Goal: Transaction & Acquisition: Purchase product/service

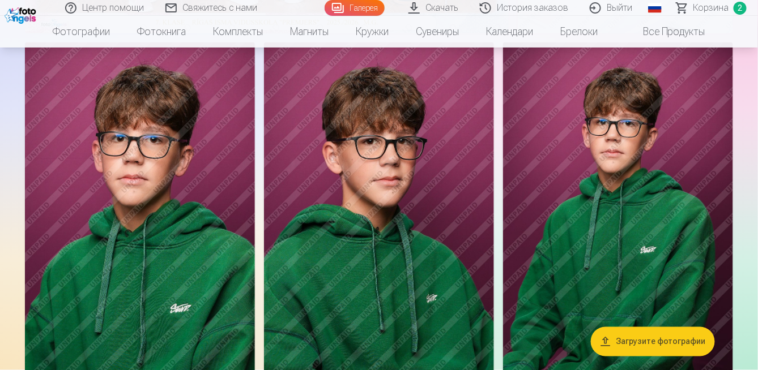
scroll to position [57, 0]
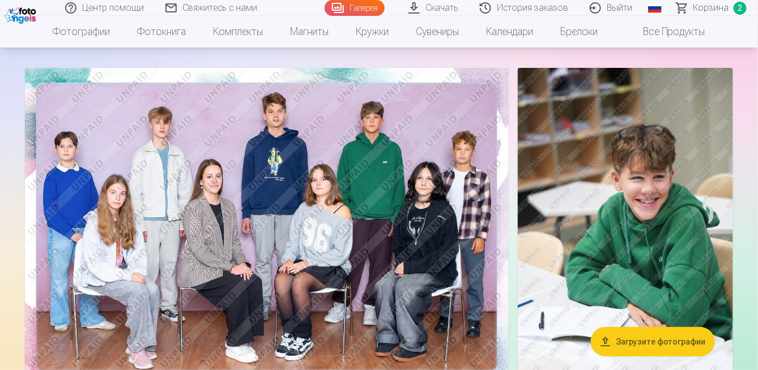
click at [518, 165] on img at bounding box center [625, 229] width 215 height 323
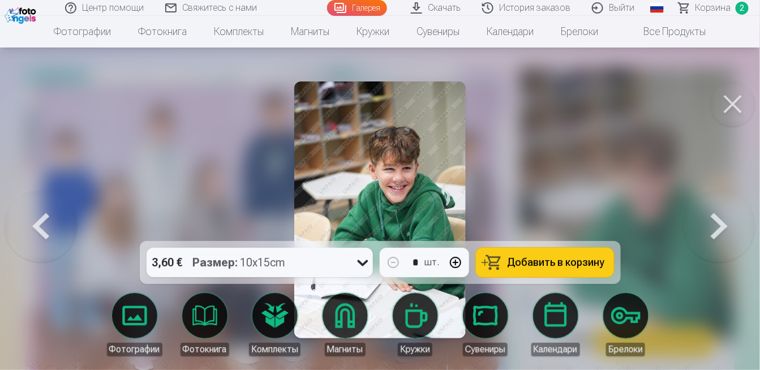
click at [736, 82] on button at bounding box center [733, 104] width 45 height 45
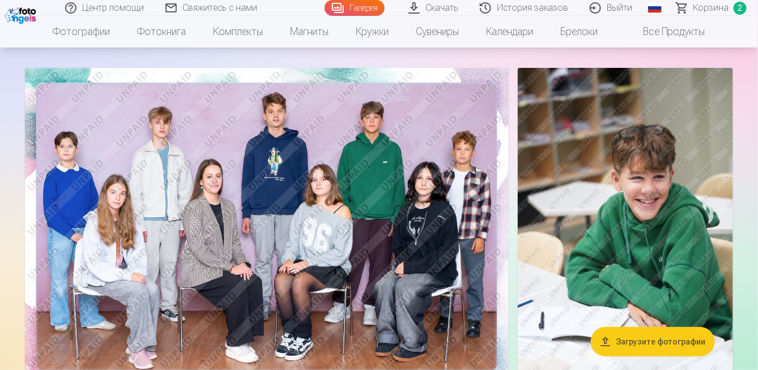
click at [469, 6] on link "Скачать" at bounding box center [433, 8] width 71 height 16
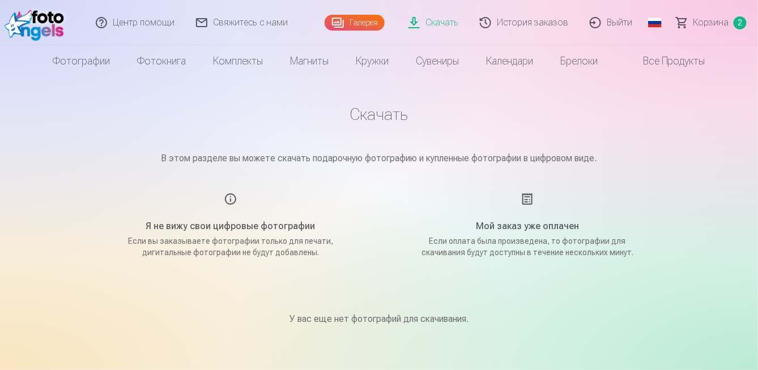
click at [228, 193] on div "Я не вижу свои цифровые фотографии Если вы заказываете фотографии только для пе…" at bounding box center [231, 226] width 270 height 66
click at [732, 17] on link "Корзина 2" at bounding box center [712, 22] width 92 height 45
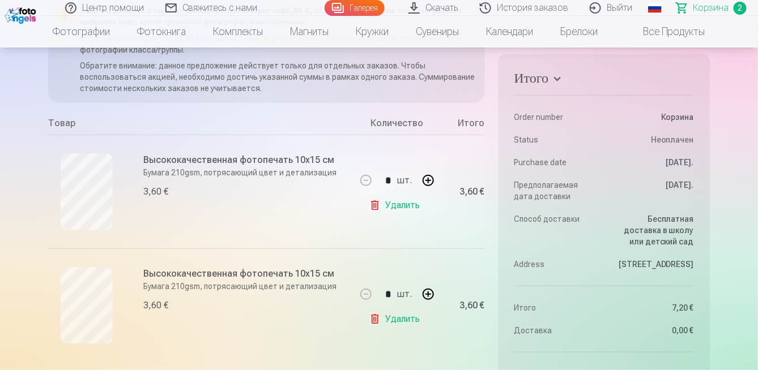
scroll to position [170, 0]
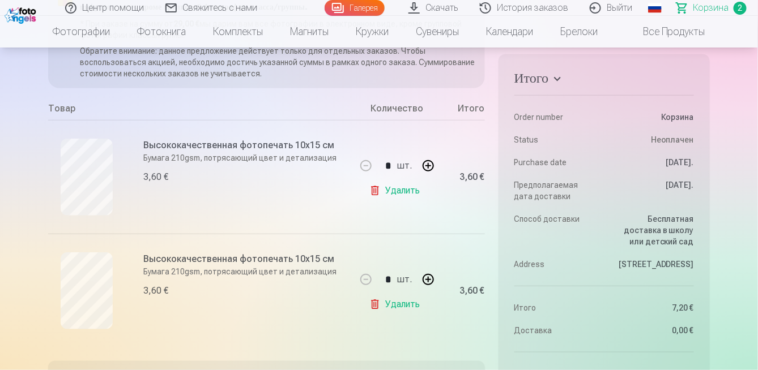
click at [395, 152] on div "* шт." at bounding box center [396, 165] width 89 height 27
click at [392, 180] on link "Удалить" at bounding box center [396, 191] width 55 height 23
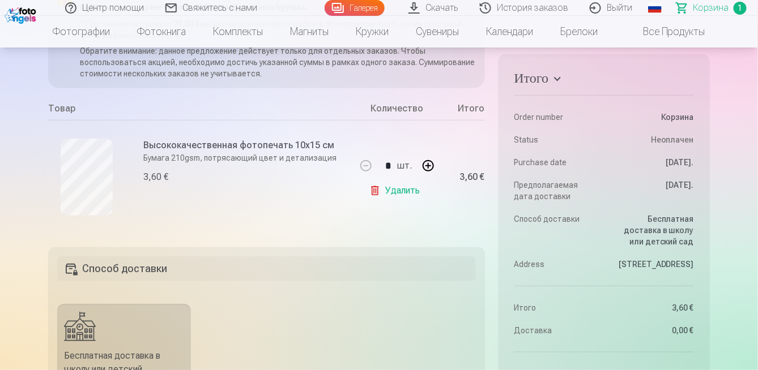
click at [404, 180] on link "Удалить" at bounding box center [396, 191] width 55 height 23
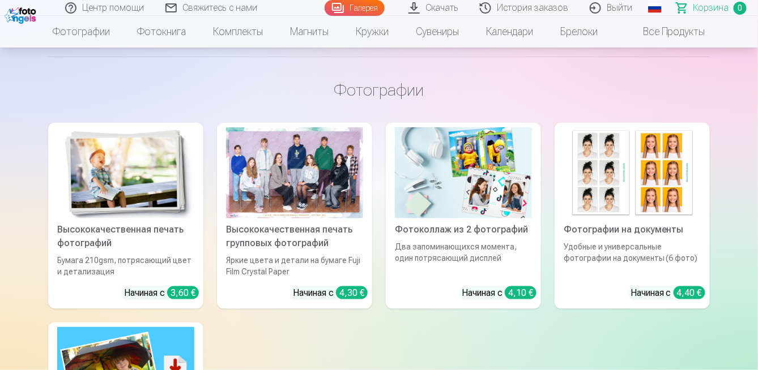
scroll to position [0, 0]
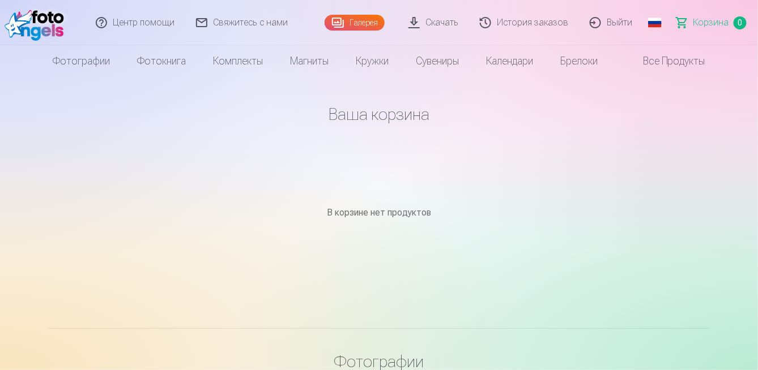
click at [469, 23] on link "Скачать" at bounding box center [433, 22] width 71 height 45
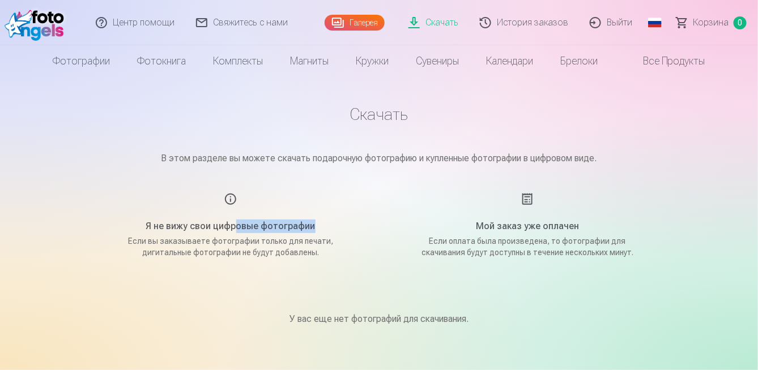
drag, startPoint x: 236, startPoint y: 197, endPoint x: 383, endPoint y: 193, distance: 146.7
click at [381, 195] on main "Скачать В этом разделе вы можете скачать подарочную фотографию и купленные фото…" at bounding box center [379, 229] width 566 height 304
drag, startPoint x: 296, startPoint y: 143, endPoint x: 472, endPoint y: 149, distance: 176.2
click at [430, 152] on main "Скачать В этом разделе вы можете скачать подарочную фотографию и купленные фото…" at bounding box center [379, 229] width 566 height 304
click at [455, 152] on p "В этом разделе вы можете скачать подарочную фотографию и купленные фотографии в…" at bounding box center [379, 159] width 566 height 14
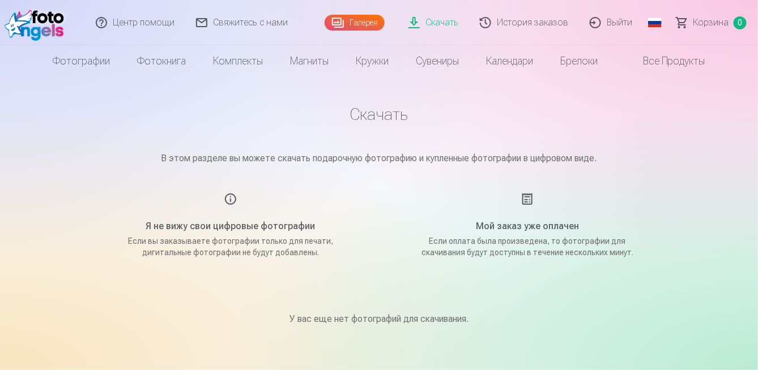
click at [525, 193] on div "Мой заказ уже оплачен Если оплата была произведена, то фотографии для скачивани…" at bounding box center [527, 226] width 270 height 66
click at [572, 23] on link "История заказов" at bounding box center [524, 22] width 110 height 45
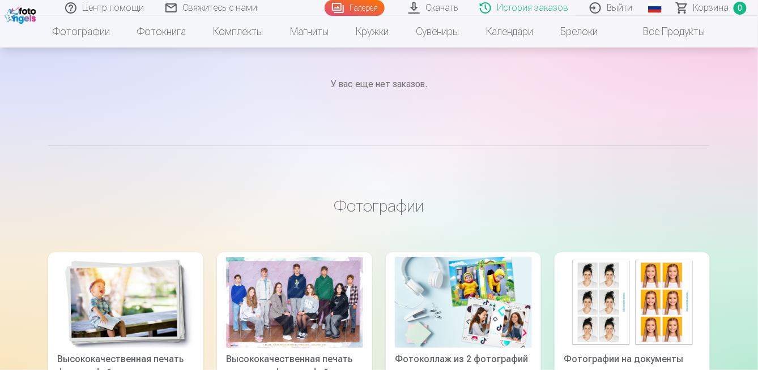
scroll to position [113, 0]
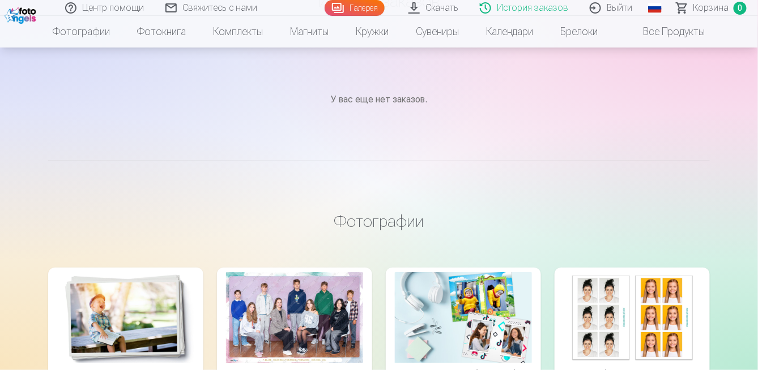
click at [300, 272] on div at bounding box center [294, 317] width 137 height 91
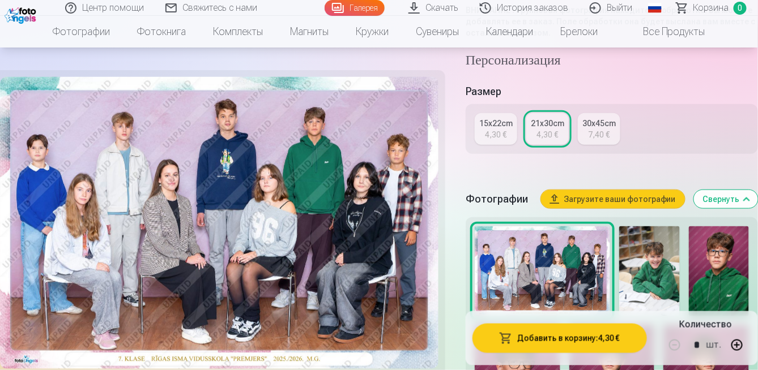
scroll to position [283, 0]
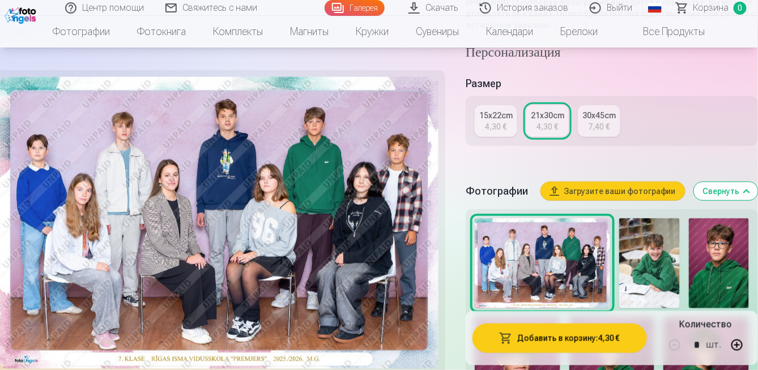
click at [619, 219] on img at bounding box center [649, 264] width 60 height 91
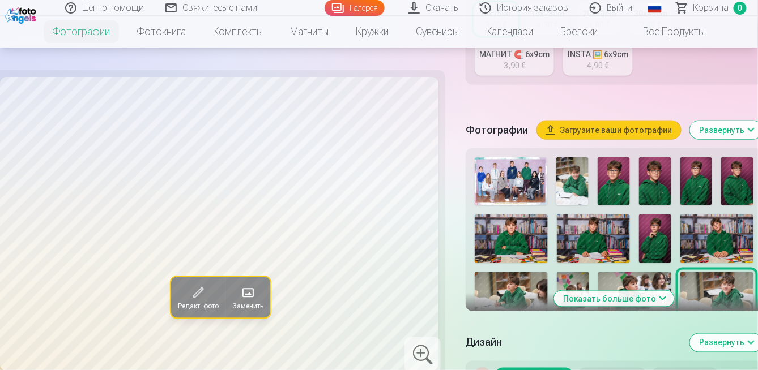
scroll to position [340, 0]
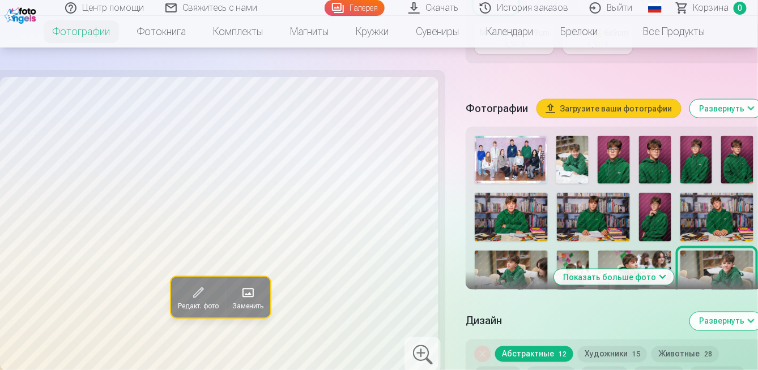
click at [580, 347] on button "Художники 15" at bounding box center [612, 355] width 69 height 16
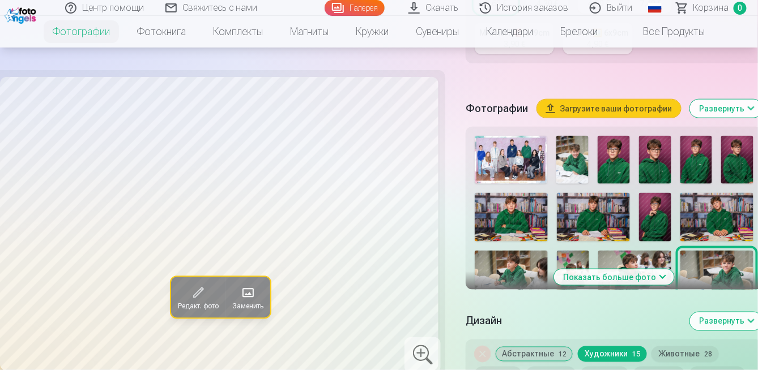
click at [531, 347] on button "Абстрактные 12" at bounding box center [534, 355] width 78 height 16
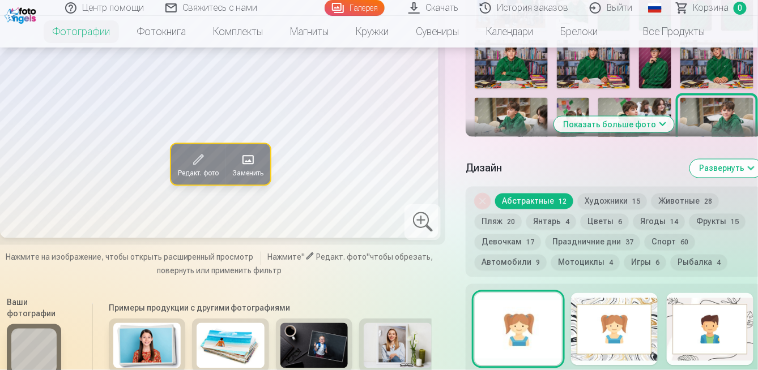
scroll to position [227, 0]
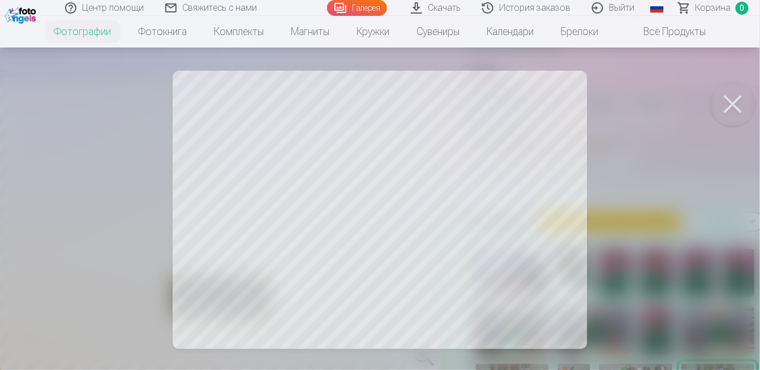
click at [362, 216] on div at bounding box center [380, 185] width 760 height 370
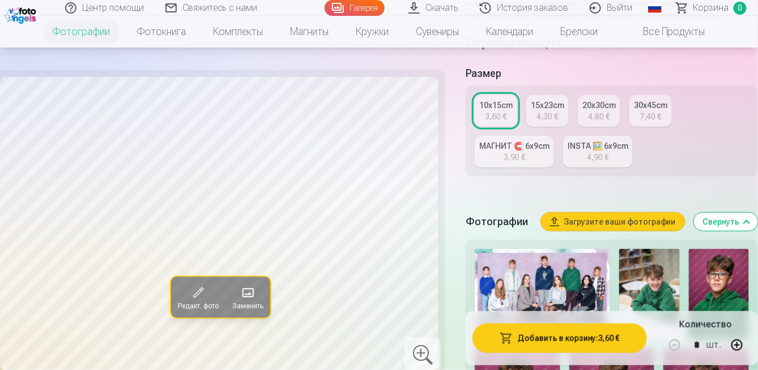
click at [619, 249] on img at bounding box center [649, 294] width 60 height 91
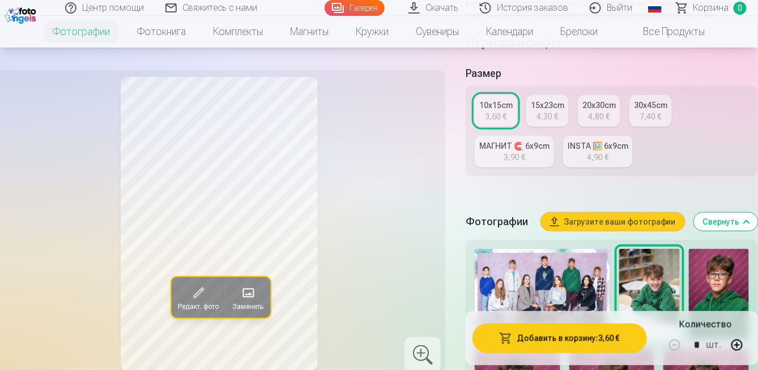
click at [689, 249] on img at bounding box center [719, 294] width 60 height 91
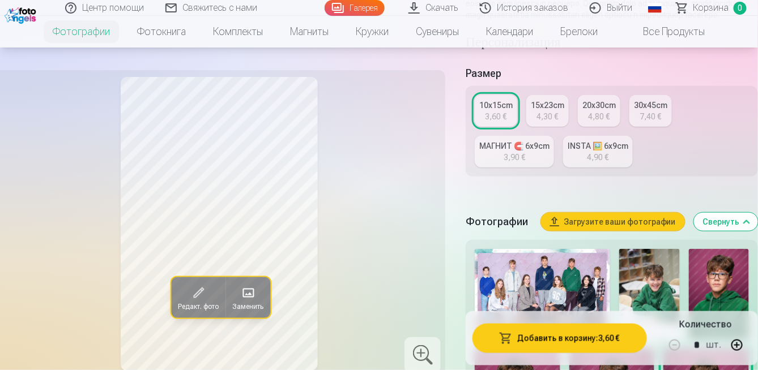
drag, startPoint x: 570, startPoint y: 275, endPoint x: 592, endPoint y: 80, distance: 196.5
click at [592, 86] on div "10x15cm 3,60 € 15x23cm 4,30 € 20x30cm 4,80 € 30x45cm 7,40 € МАГНИТ 🧲 6x9cm 3,90…" at bounding box center [611, 131] width 292 height 91
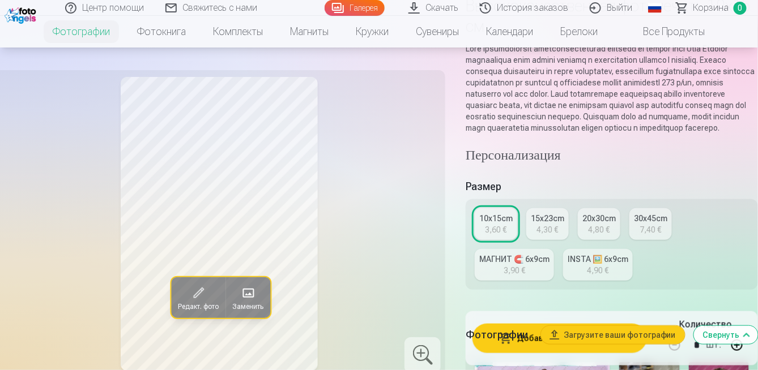
scroll to position [0, 0]
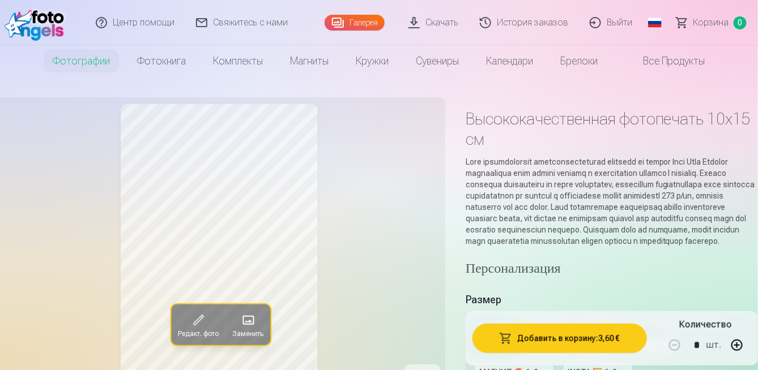
click at [469, 24] on link "Скачать" at bounding box center [433, 22] width 71 height 45
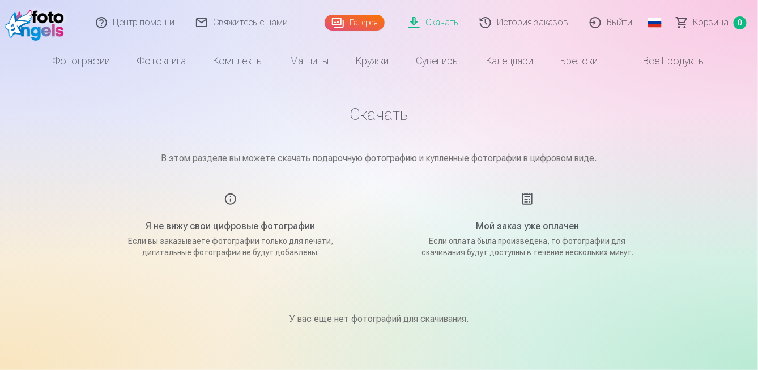
click at [469, 24] on link "Скачать" at bounding box center [433, 22] width 71 height 45
click at [384, 25] on link "Галерея" at bounding box center [354, 23] width 60 height 16
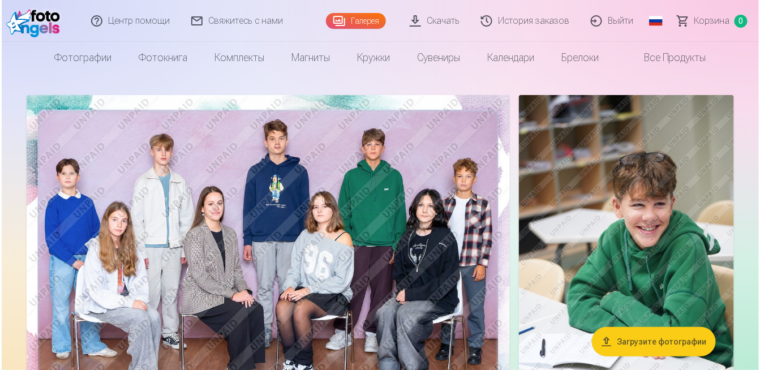
scroll to position [170, 0]
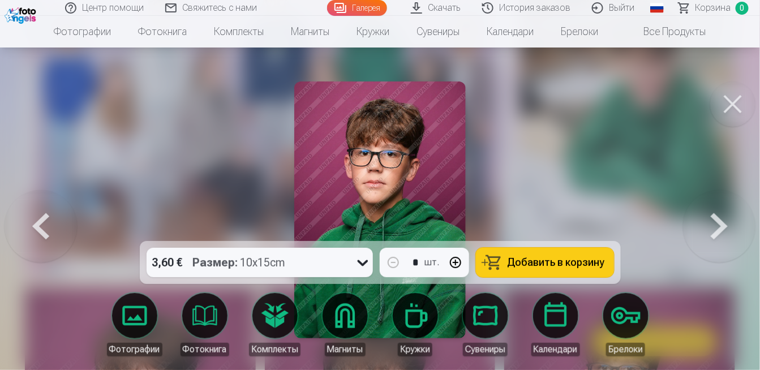
click at [372, 272] on icon at bounding box center [363, 263] width 18 height 18
click at [352, 277] on div "3,60 € Размер : 10x15cm" at bounding box center [249, 262] width 205 height 29
click at [166, 322] on link "Фотографии" at bounding box center [134, 324] width 63 height 63
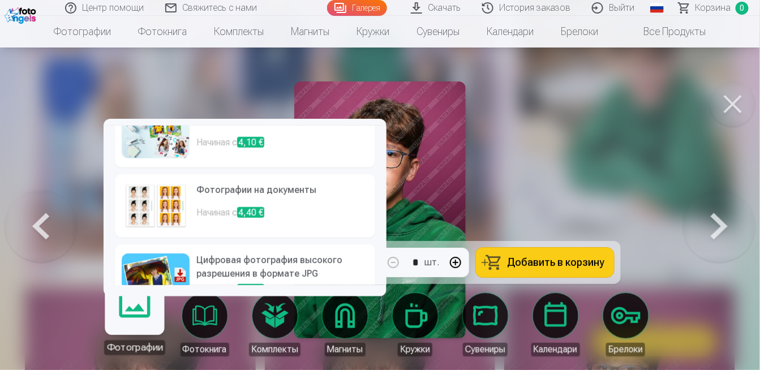
scroll to position [165, 0]
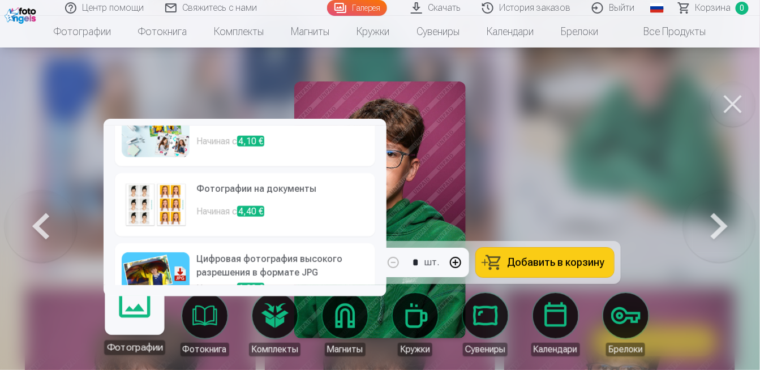
click at [151, 256] on img at bounding box center [156, 275] width 68 height 45
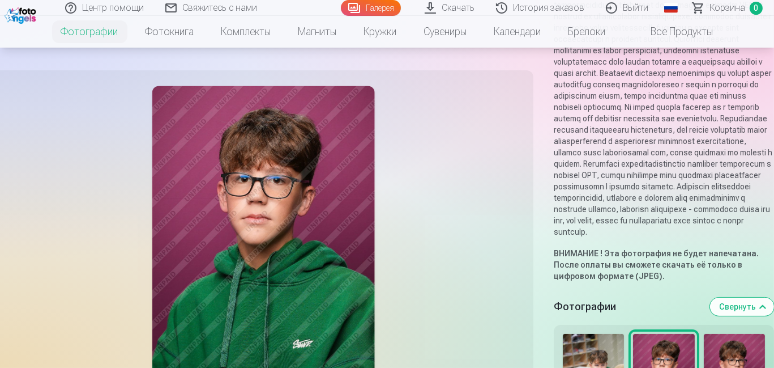
scroll to position [228, 0]
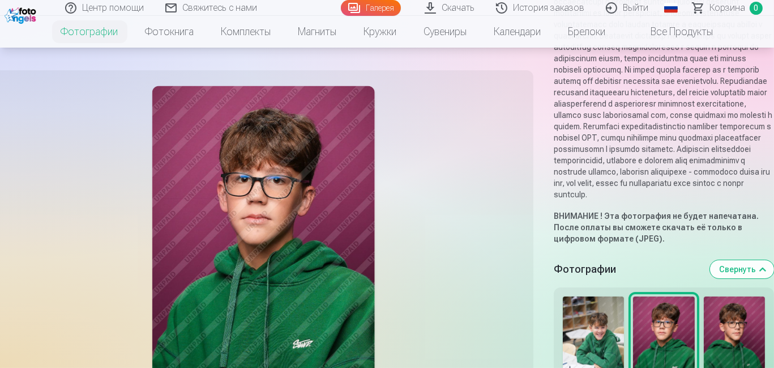
click at [583, 296] on img at bounding box center [593, 342] width 61 height 92
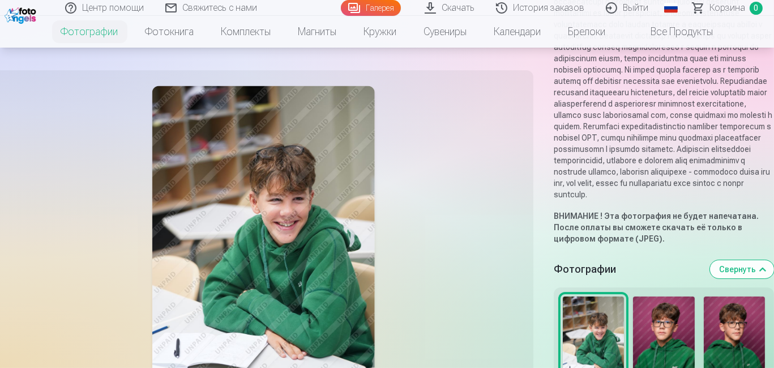
click at [583, 296] on img at bounding box center [593, 342] width 61 height 92
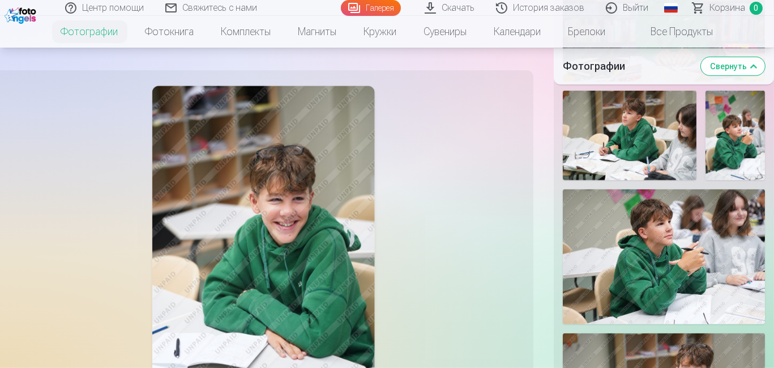
scroll to position [964, 0]
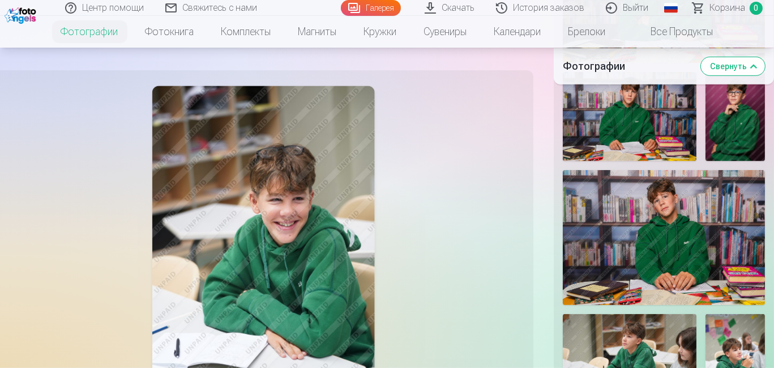
click at [486, 12] on link "Скачать" at bounding box center [450, 8] width 71 height 16
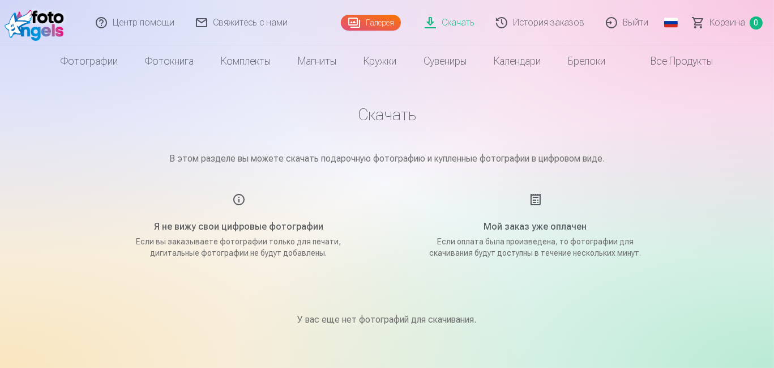
click at [749, 29] on link "Корзина 0" at bounding box center [728, 22] width 92 height 45
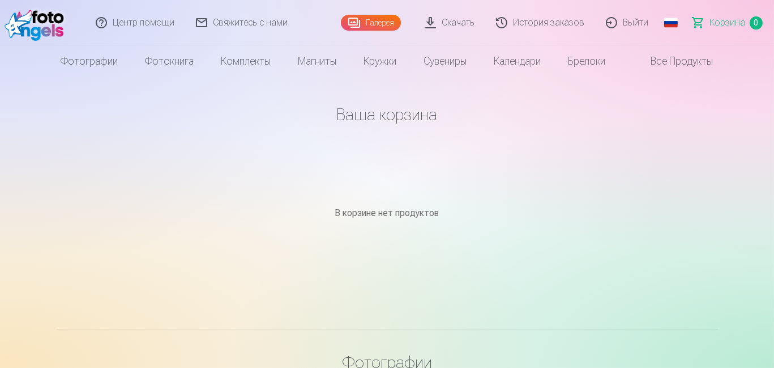
click at [742, 23] on span "Корзина" at bounding box center [728, 23] width 36 height 14
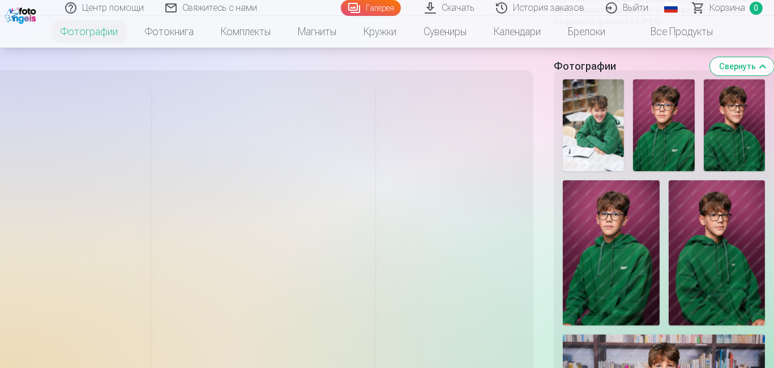
scroll to position [623, 0]
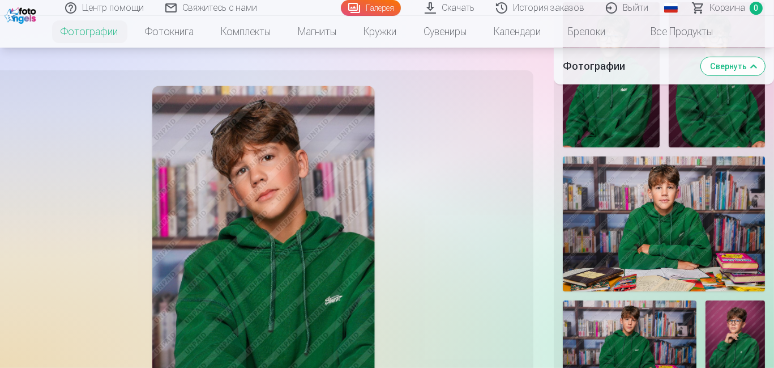
click at [505, 213] on div at bounding box center [263, 252] width 527 height 351
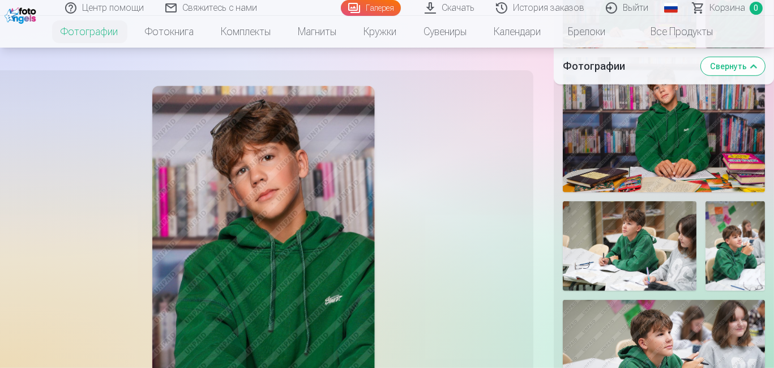
scroll to position [963, 0]
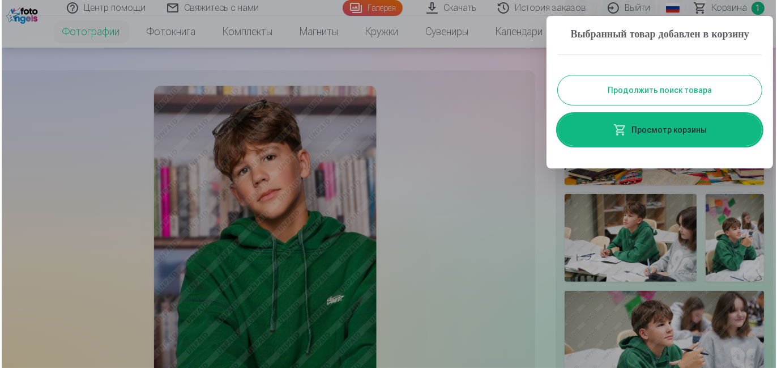
scroll to position [960, 0]
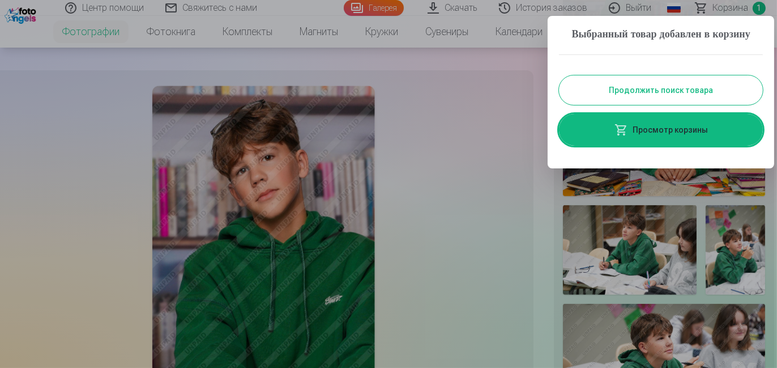
click at [732, 116] on link "Просмотр корзины" at bounding box center [661, 130] width 204 height 32
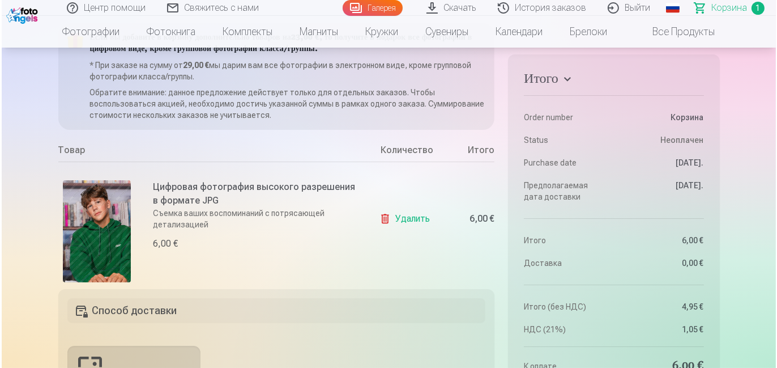
scroll to position [170, 0]
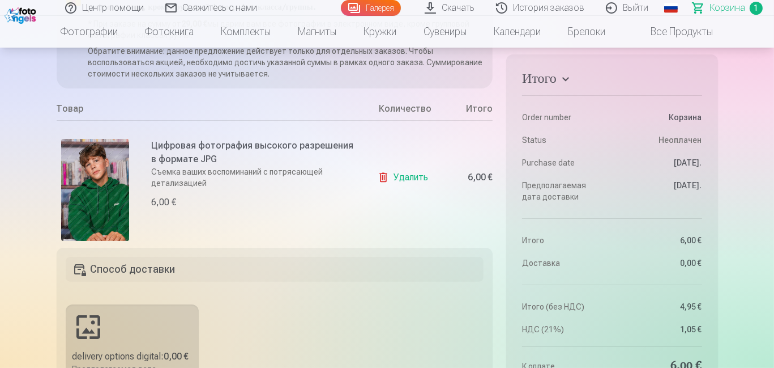
click at [92, 139] on img at bounding box center [95, 190] width 68 height 102
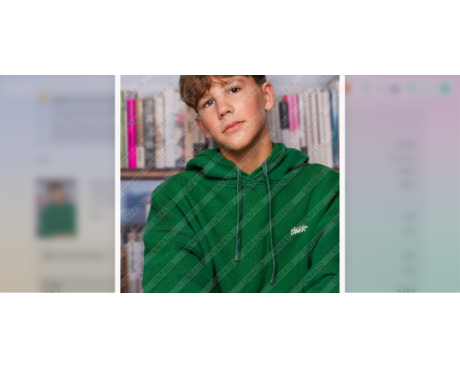
scroll to position [199, 0]
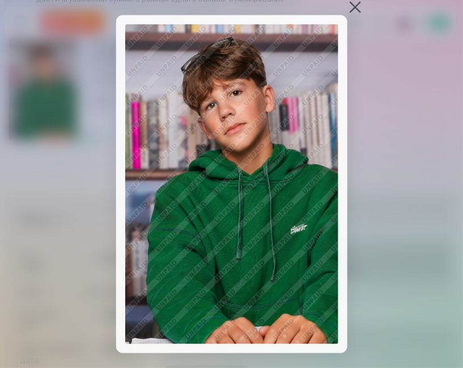
click at [402, 94] on div at bounding box center [231, 184] width 463 height 368
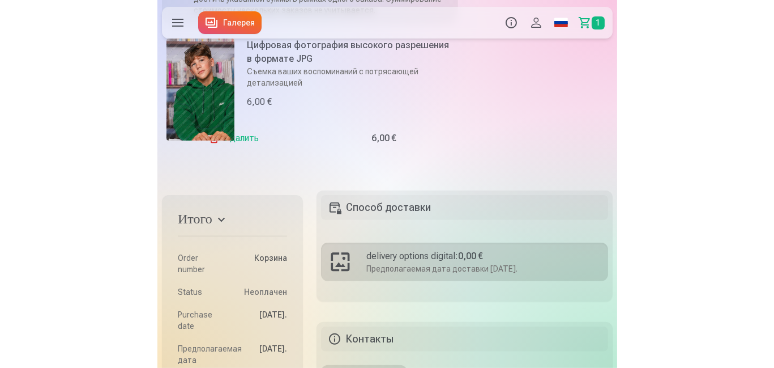
scroll to position [170, 0]
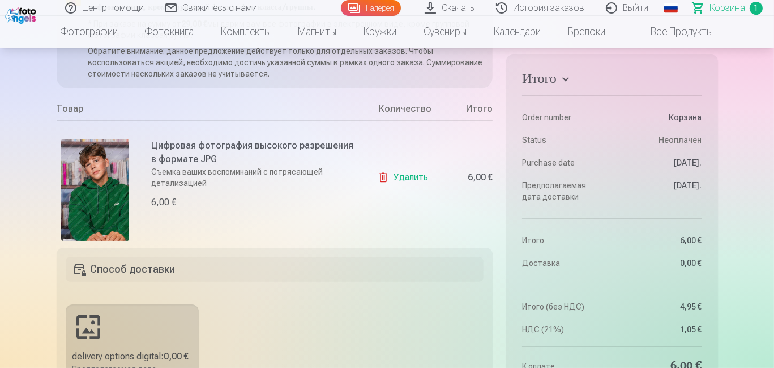
click at [106, 139] on img at bounding box center [95, 190] width 68 height 102
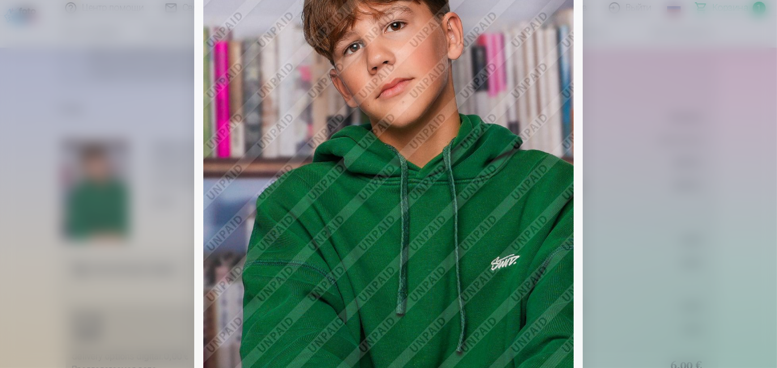
click at [710, 92] on div at bounding box center [388, 184] width 777 height 368
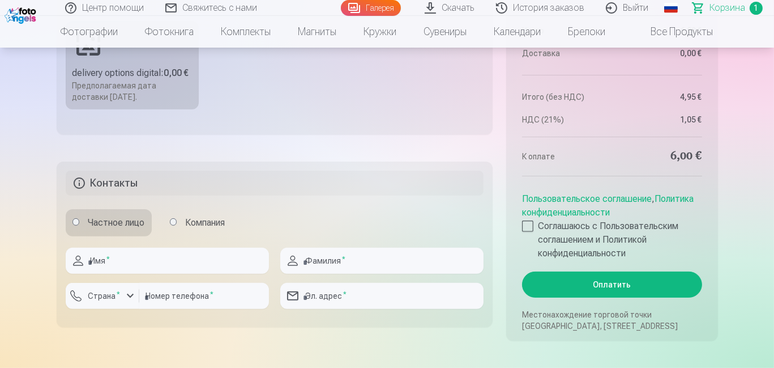
scroll to position [0, 0]
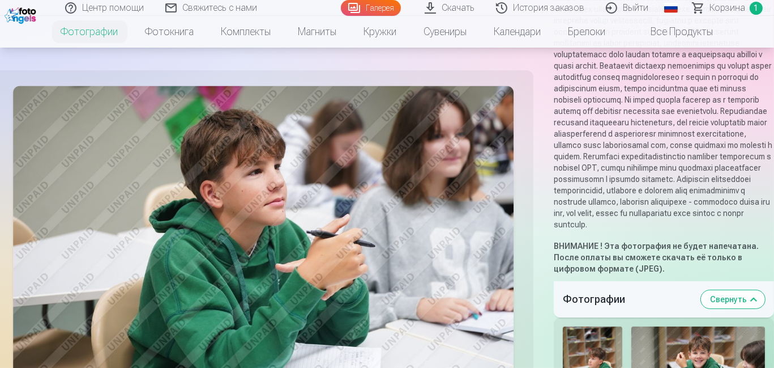
scroll to position [340, 0]
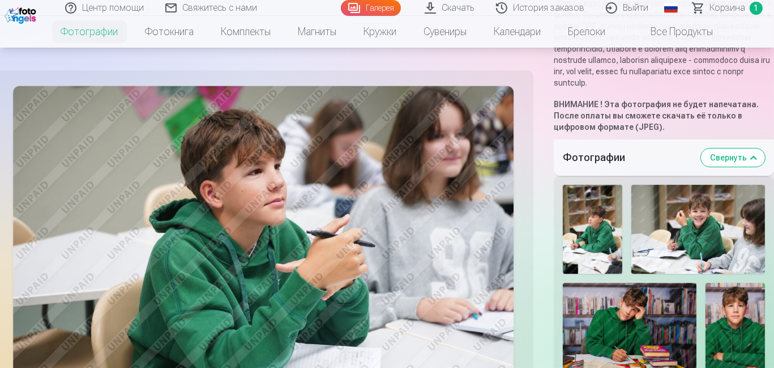
click at [592, 185] on img at bounding box center [592, 229] width 59 height 89
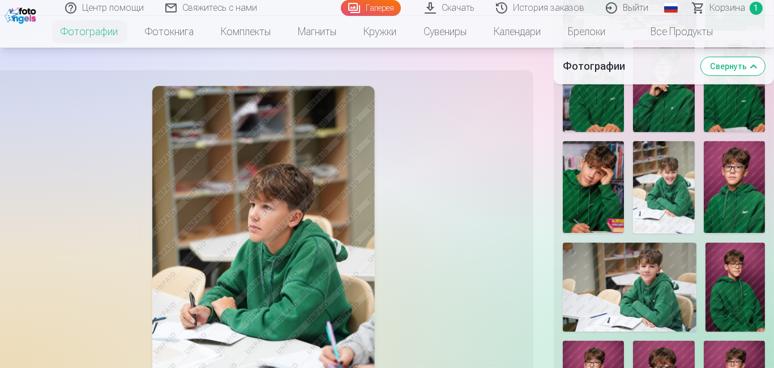
scroll to position [680, 0]
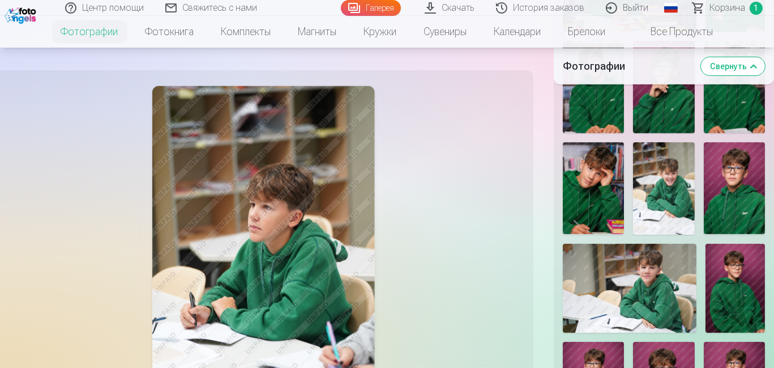
click at [67, 127] on div at bounding box center [263, 252] width 527 height 351
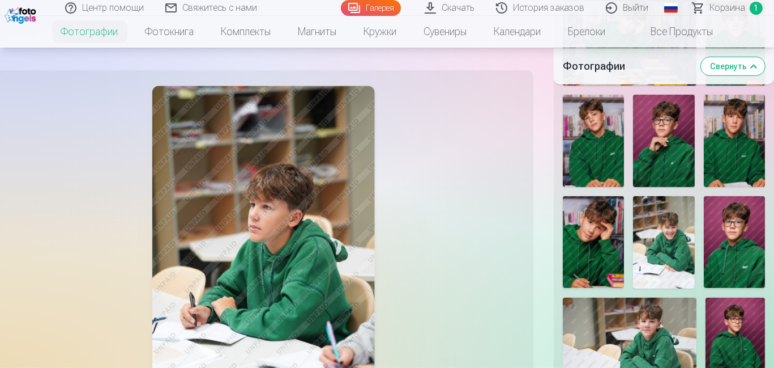
scroll to position [793, 0]
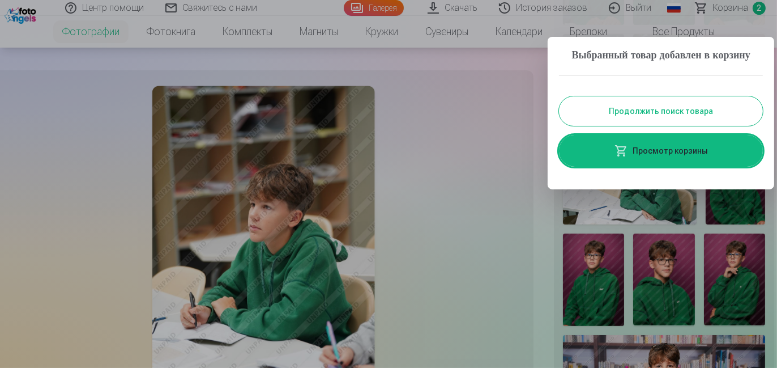
click at [618, 96] on button "Продолжить поиск товара" at bounding box center [661, 110] width 204 height 29
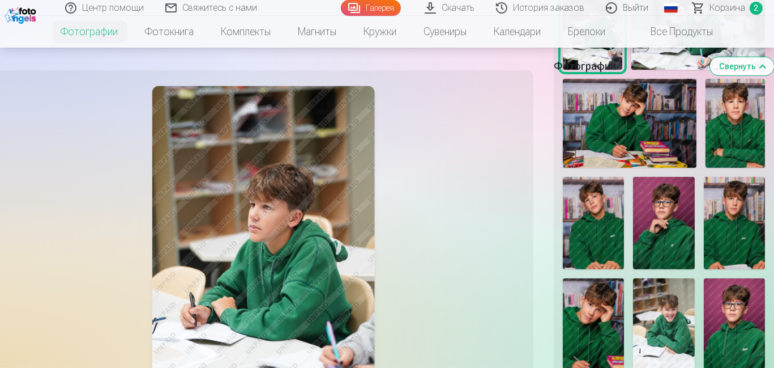
scroll to position [278, 0]
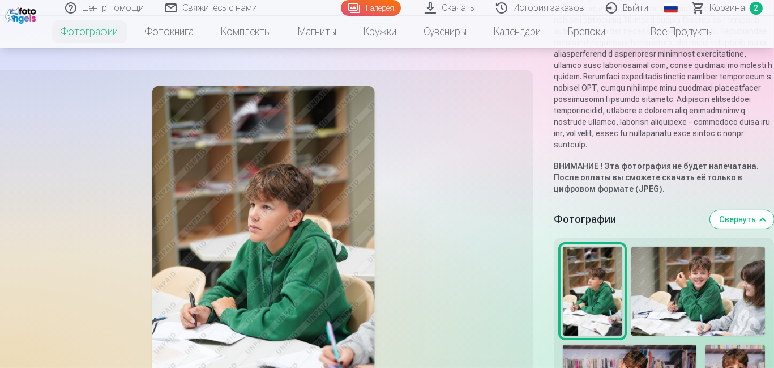
click at [704, 246] on img at bounding box center [698, 290] width 134 height 89
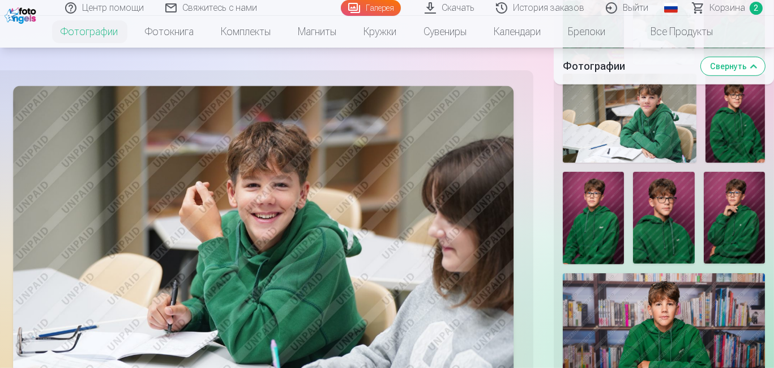
scroll to position [1014, 0]
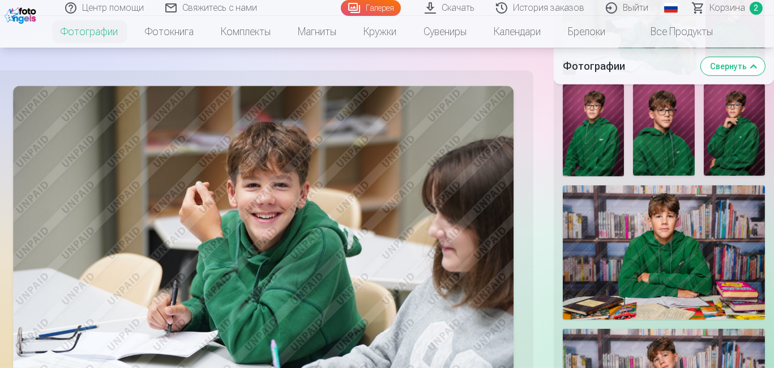
scroll to position [788, 0]
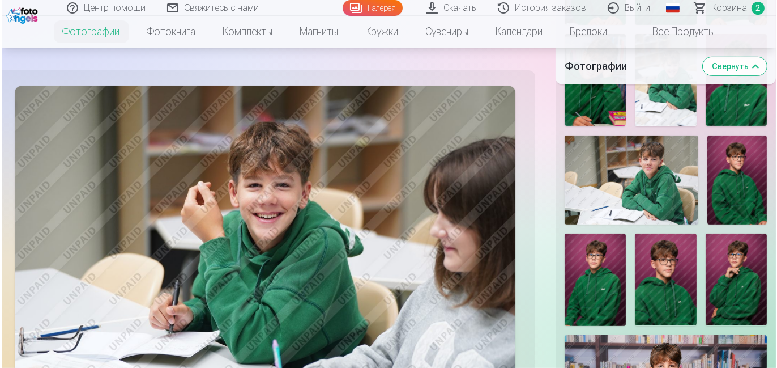
scroll to position [783, 0]
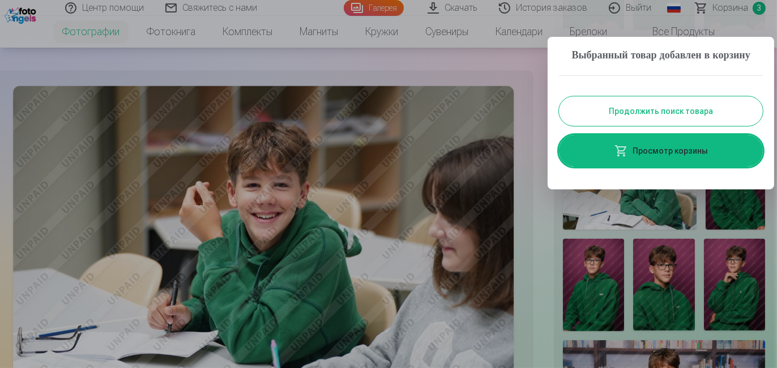
click at [663, 136] on link "Просмотр корзины" at bounding box center [661, 151] width 204 height 32
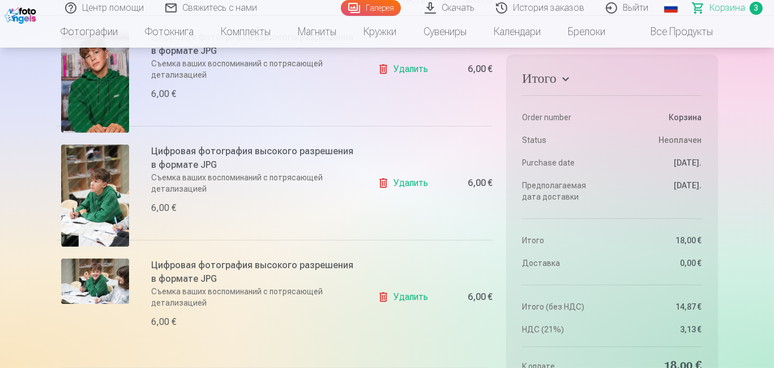
scroll to position [170, 0]
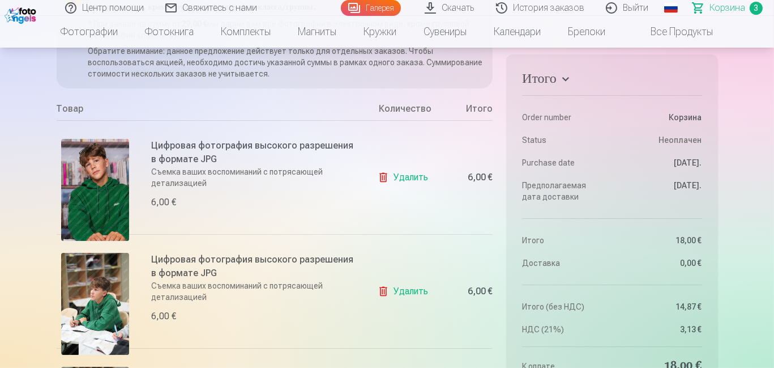
click at [420, 166] on link "Удалить" at bounding box center [405, 177] width 55 height 23
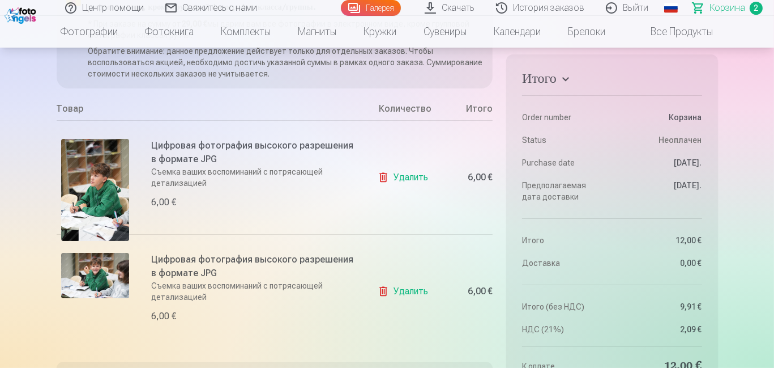
click at [88, 139] on img at bounding box center [95, 190] width 68 height 102
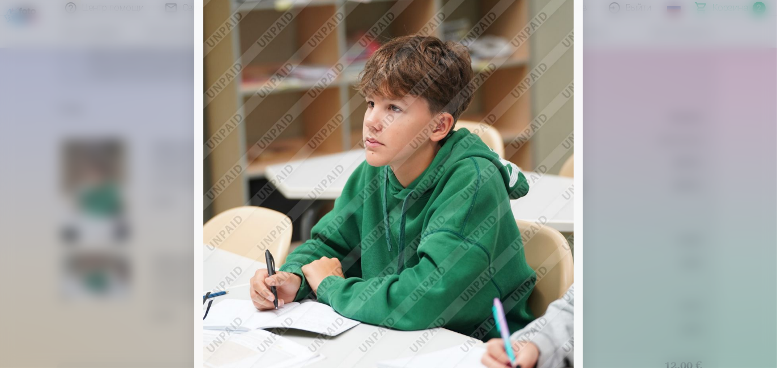
click at [730, 117] on div at bounding box center [388, 184] width 777 height 368
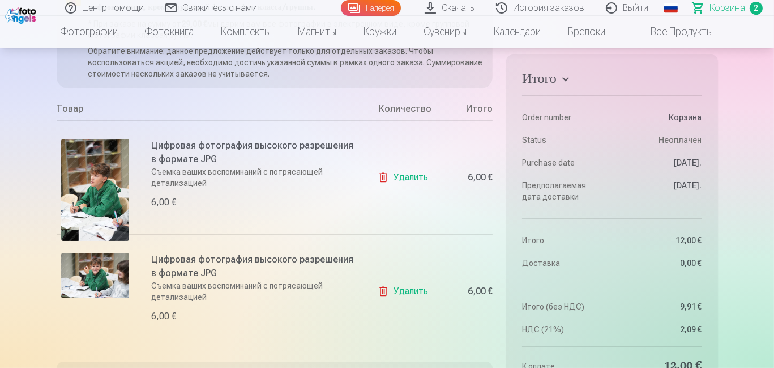
click at [99, 253] on img at bounding box center [95, 275] width 68 height 45
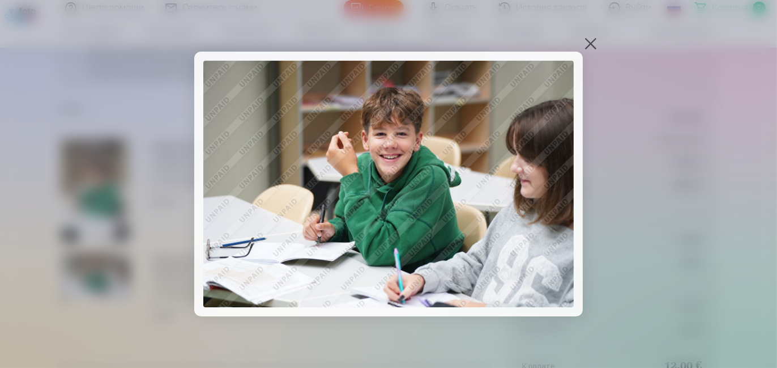
click at [374, 168] on img at bounding box center [388, 184] width 370 height 247
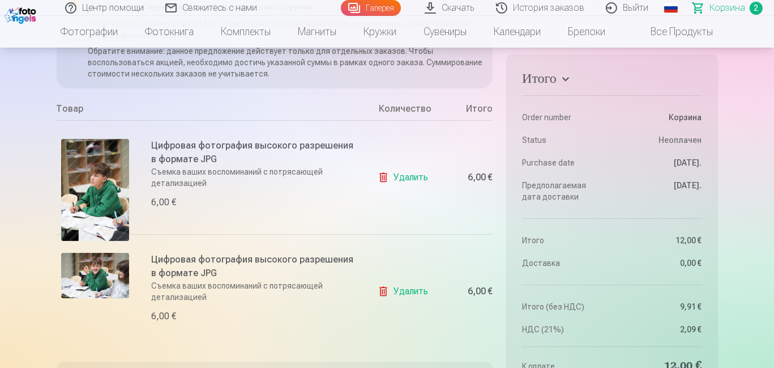
click at [105, 253] on img at bounding box center [95, 275] width 68 height 45
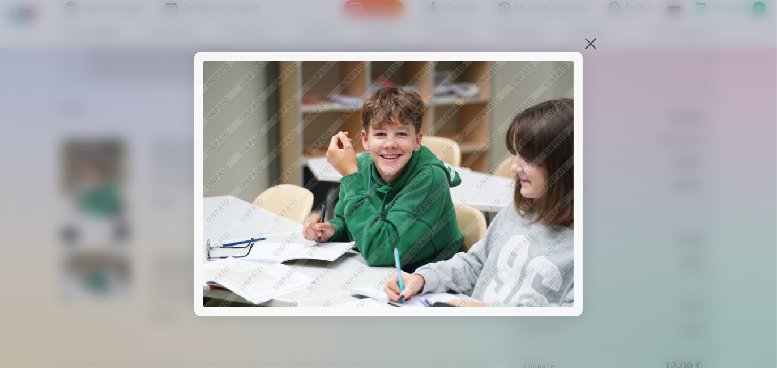
click at [589, 40] on button at bounding box center [591, 44] width 16 height 16
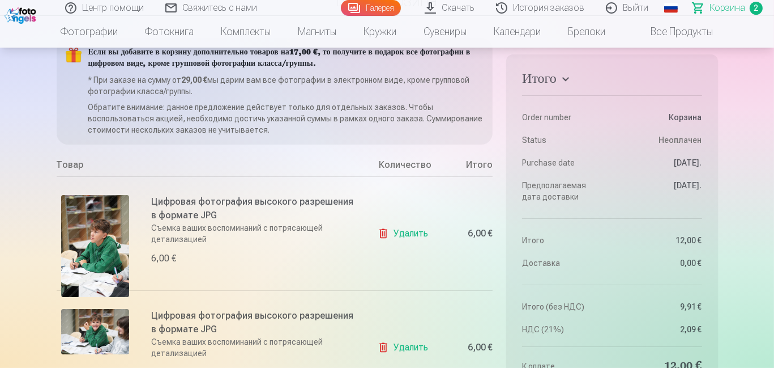
scroll to position [113, 0]
click at [94, 196] on img at bounding box center [95, 246] width 68 height 102
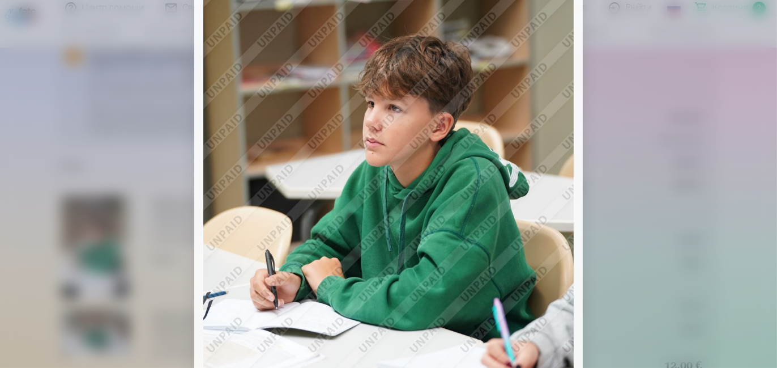
click at [720, 31] on div at bounding box center [388, 184] width 777 height 368
